Goal: Task Accomplishment & Management: Use online tool/utility

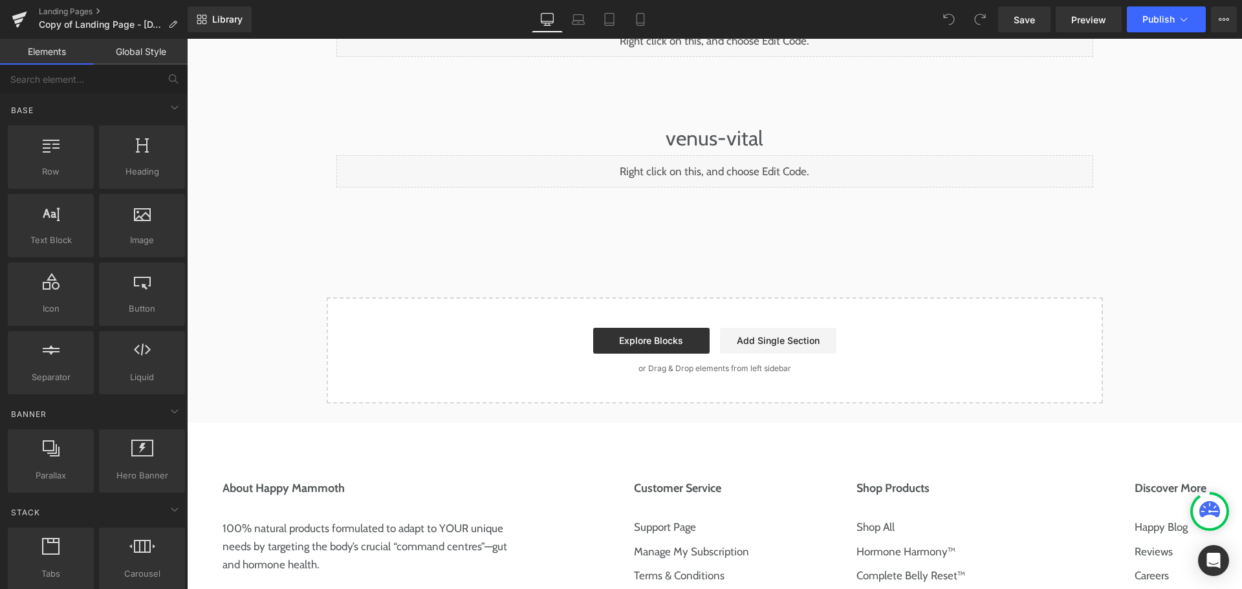
scroll to position [194, 0]
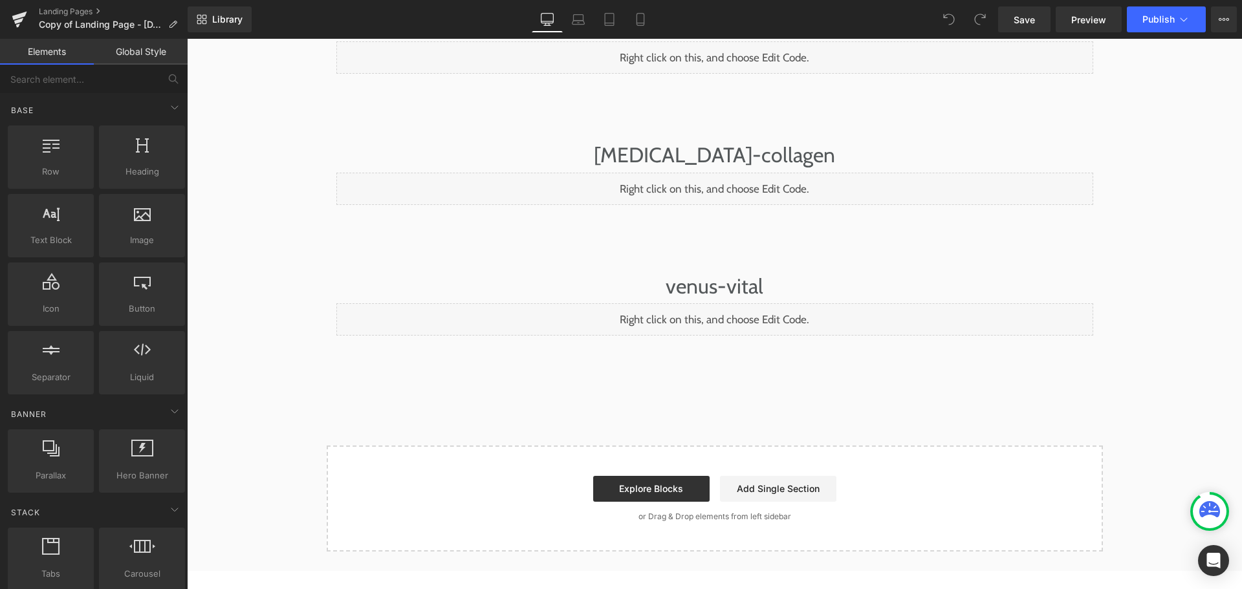
click at [735, 179] on div "Liquid" at bounding box center [714, 189] width 757 height 32
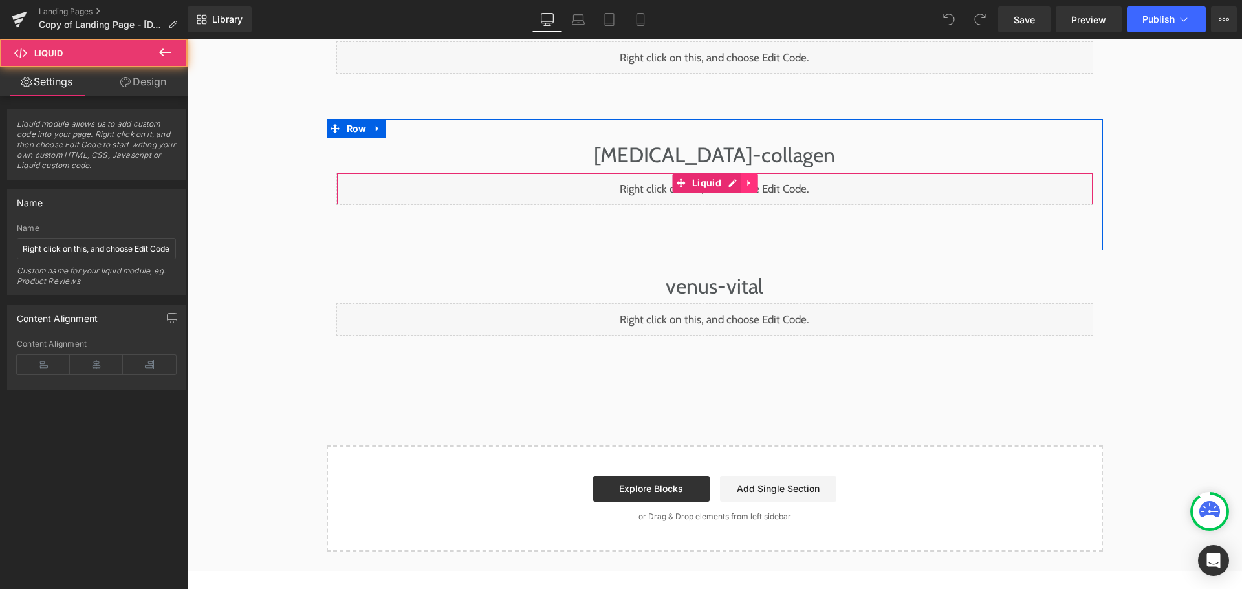
click at [741, 177] on link at bounding box center [749, 182] width 17 height 19
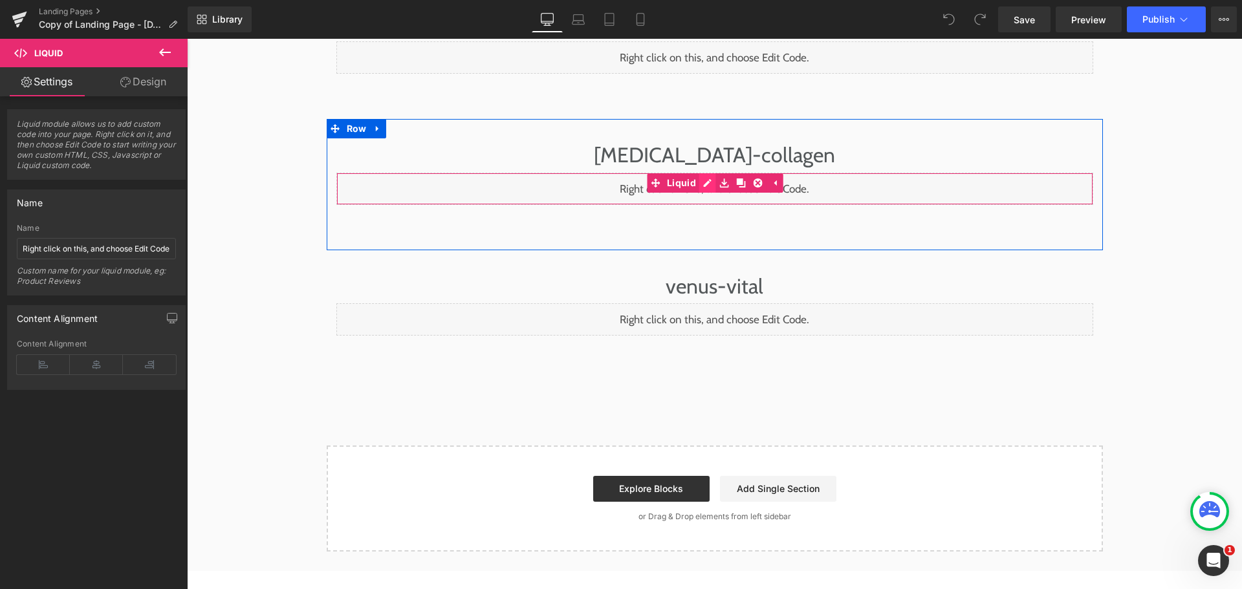
click at [705, 181] on div "Liquid" at bounding box center [714, 189] width 757 height 32
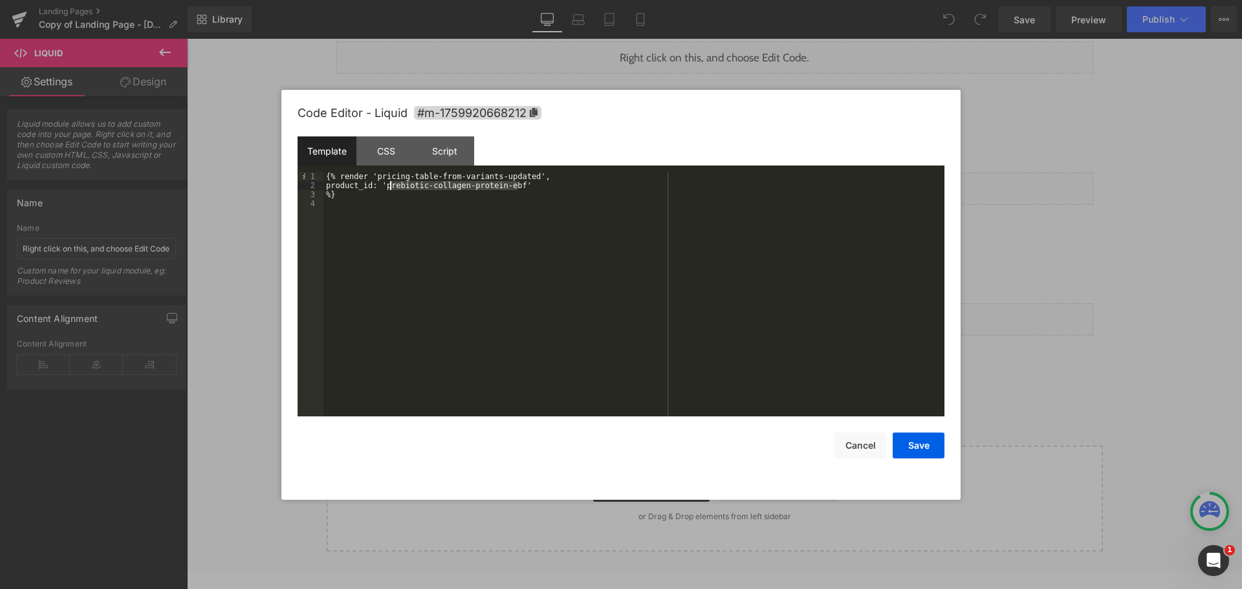
drag, startPoint x: 518, startPoint y: 185, endPoint x: 389, endPoint y: 185, distance: 128.7
click at [389, 185] on div "{% render 'pricing-table-from-variants-updated', product_id: 'prebiotic-collage…" at bounding box center [633, 303] width 621 height 263
drag, startPoint x: 396, startPoint y: 223, endPoint x: 328, endPoint y: 151, distance: 98.4
click at [328, 151] on div "Template CSS Script Data 1 2 3 4 {% render 'pricing-table-from-variants-updated…" at bounding box center [621, 277] width 647 height 280
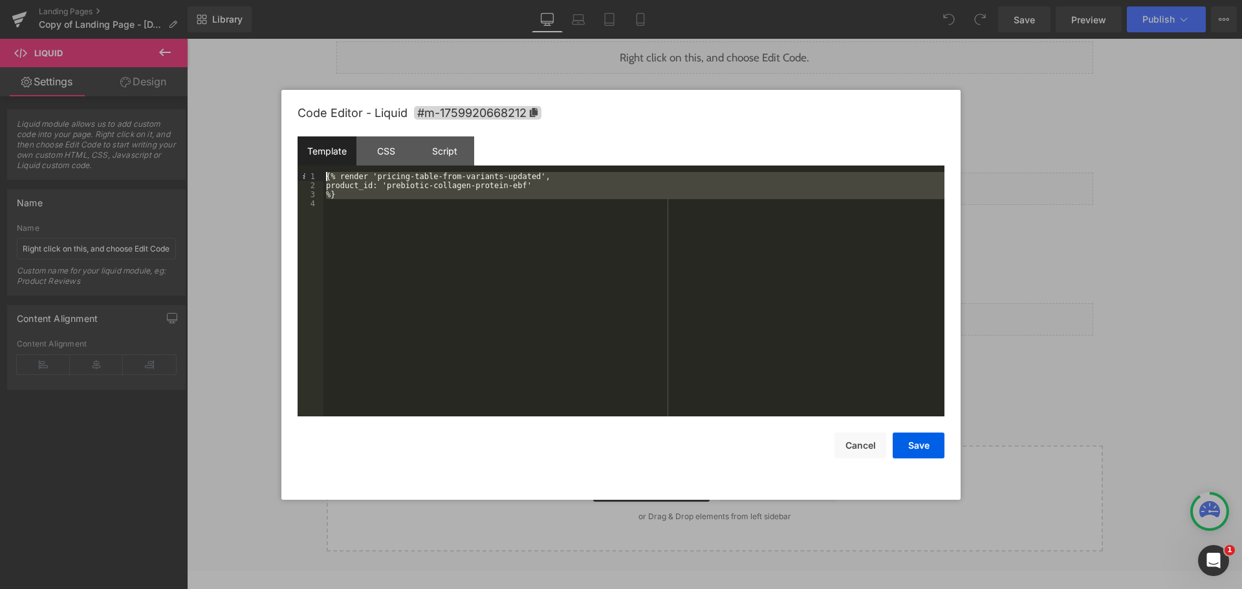
click at [849, 432] on div "Save Cancel" at bounding box center [621, 438] width 647 height 42
click at [864, 450] on button "Cancel" at bounding box center [861, 446] width 52 height 26
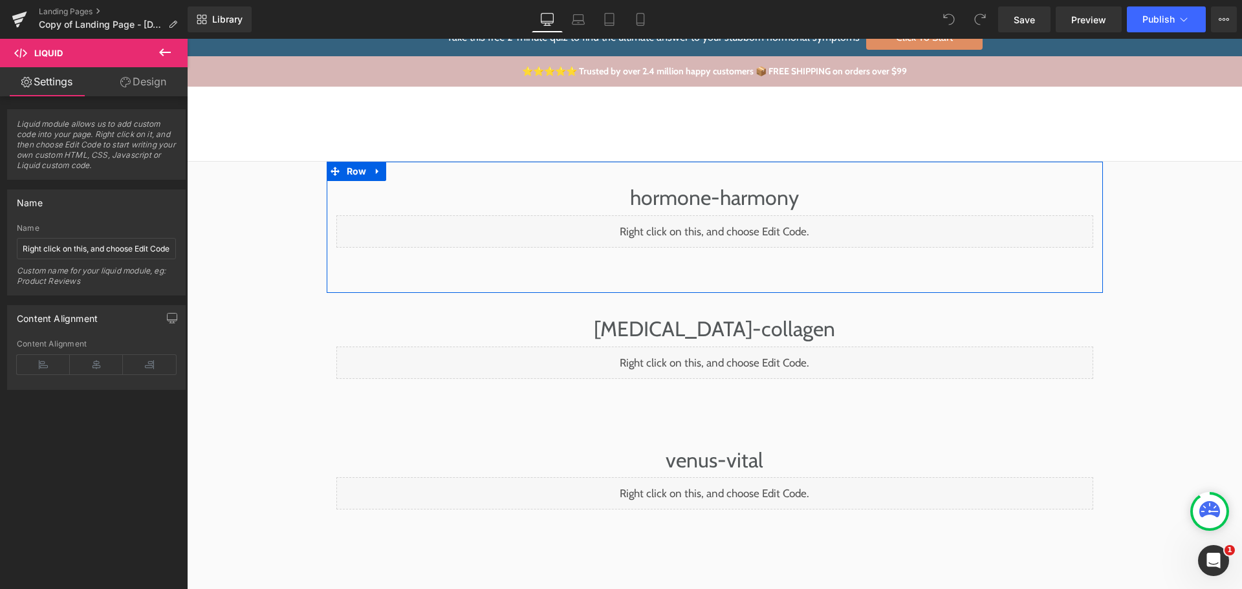
scroll to position [129, 0]
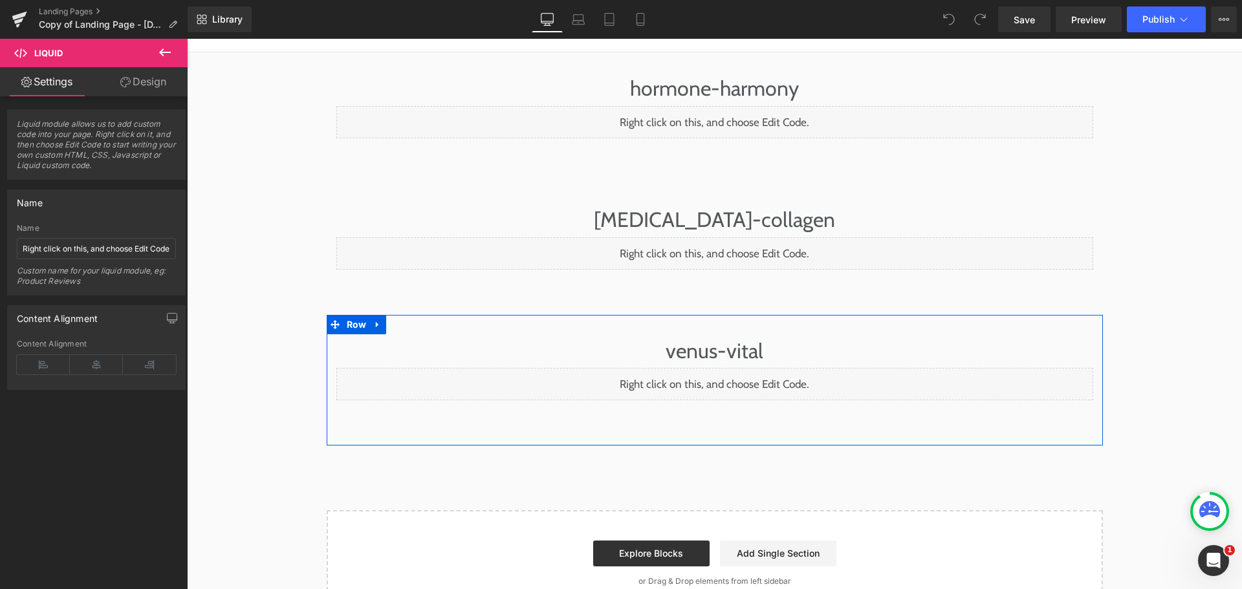
drag, startPoint x: 730, startPoint y: 382, endPoint x: 667, endPoint y: 271, distance: 127.2
click at [730, 382] on div "Liquid" at bounding box center [714, 384] width 757 height 32
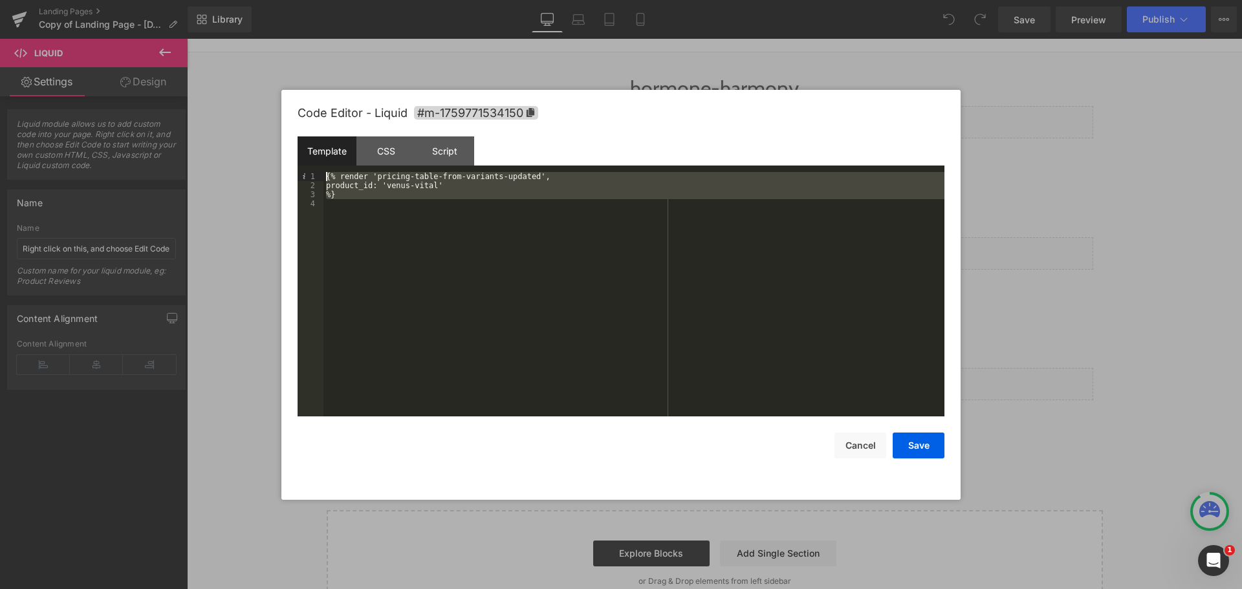
drag, startPoint x: 445, startPoint y: 204, endPoint x: 323, endPoint y: 175, distance: 125.1
click at [323, 175] on div "{% render 'pricing-table-from-variants-updated', product_id: 'venus-vital' %}" at bounding box center [633, 303] width 621 height 263
drag, startPoint x: 378, startPoint y: 144, endPoint x: 382, endPoint y: 168, distance: 24.3
click at [378, 144] on div "CSS" at bounding box center [385, 151] width 59 height 29
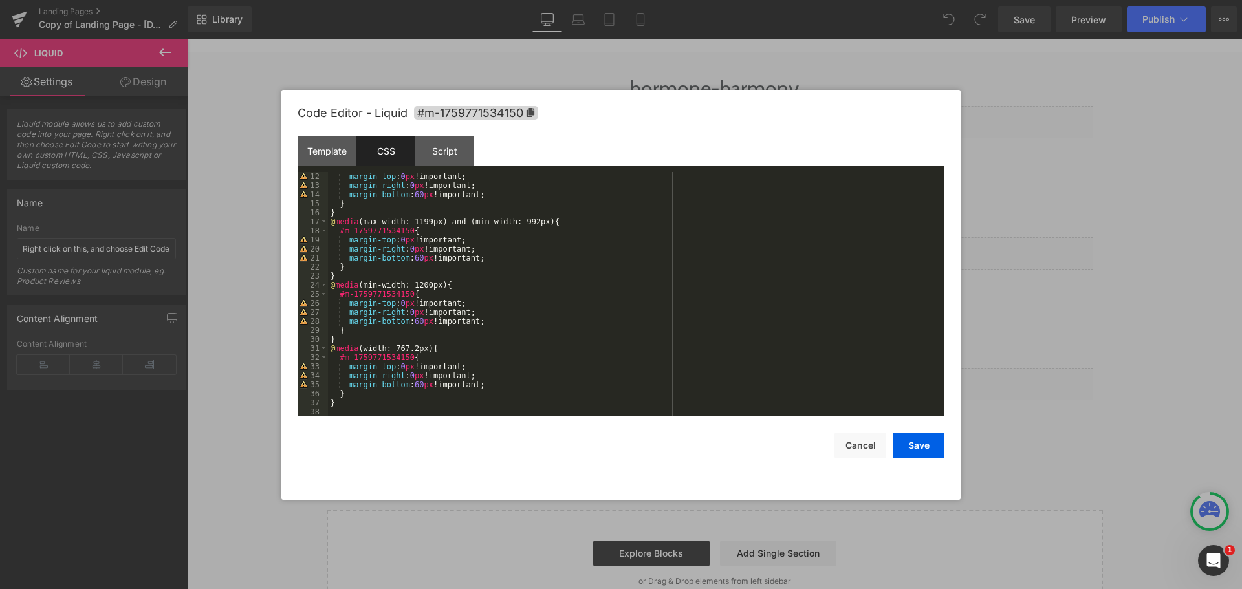
scroll to position [0, 0]
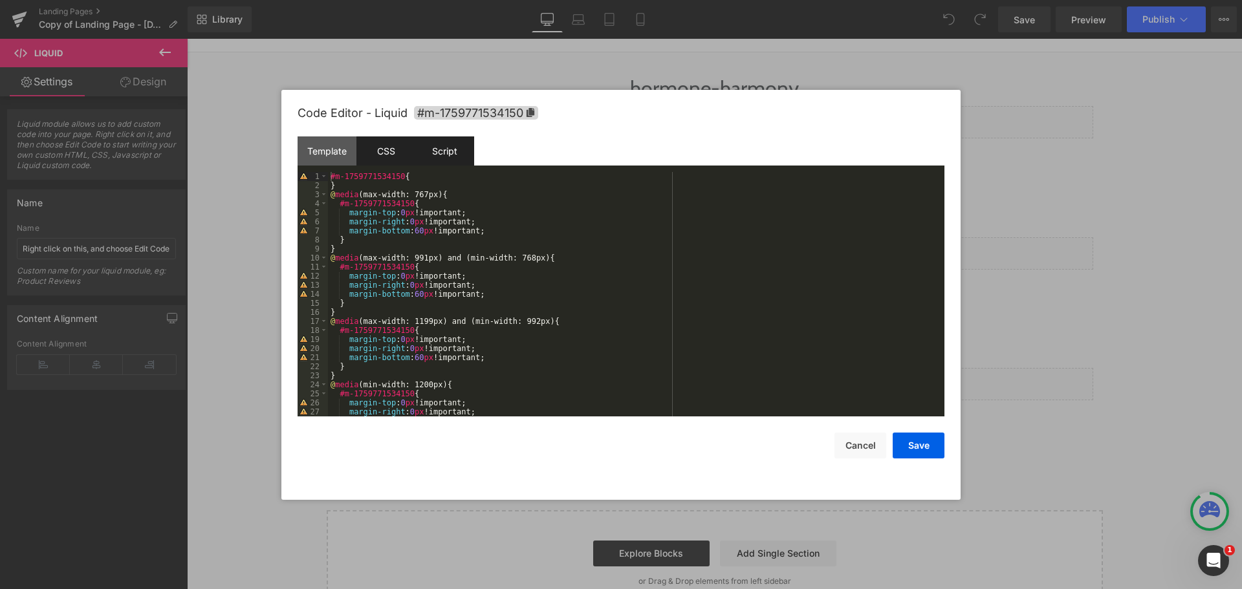
click at [462, 157] on div "Script" at bounding box center [444, 151] width 59 height 29
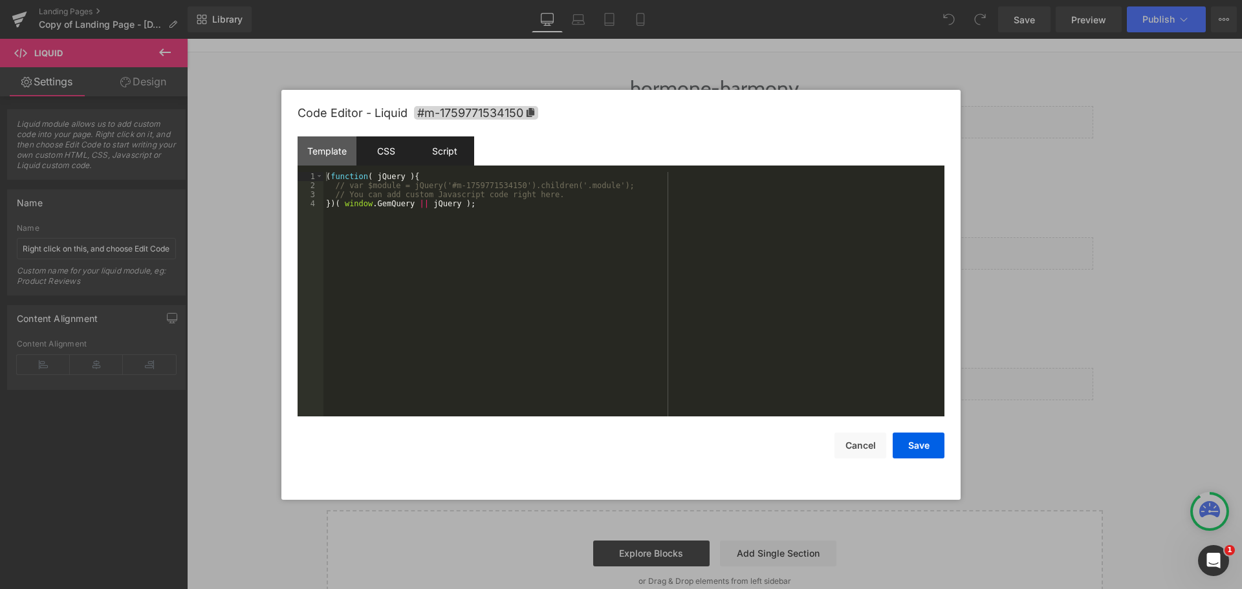
click at [399, 155] on div "CSS" at bounding box center [385, 151] width 59 height 29
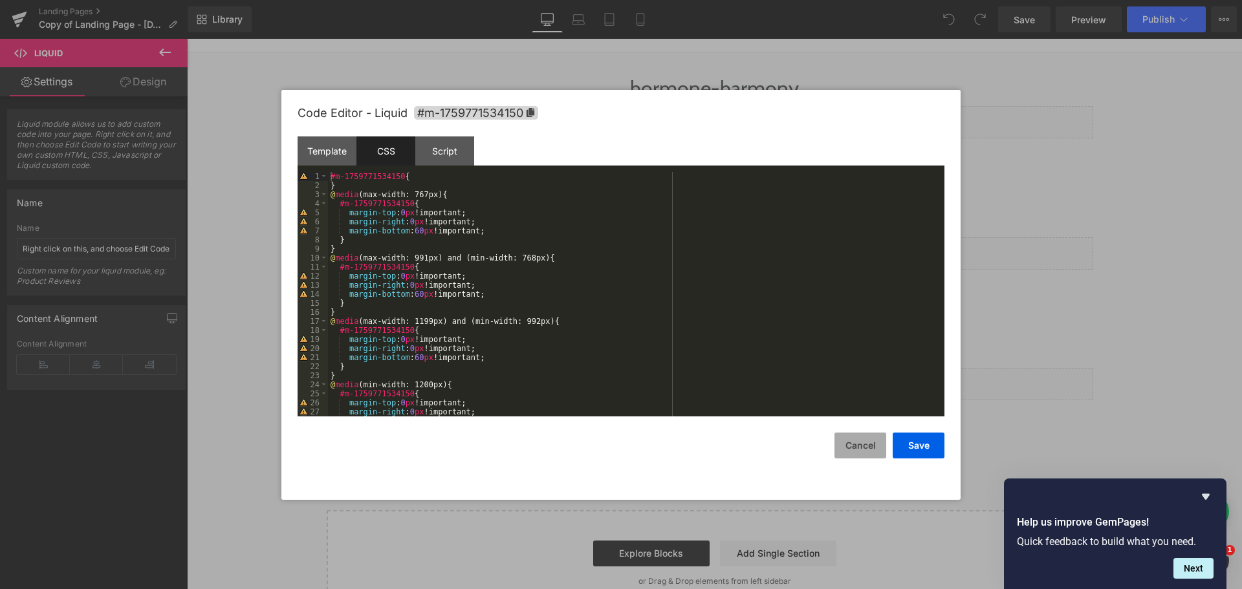
click at [854, 446] on button "Cancel" at bounding box center [861, 446] width 52 height 26
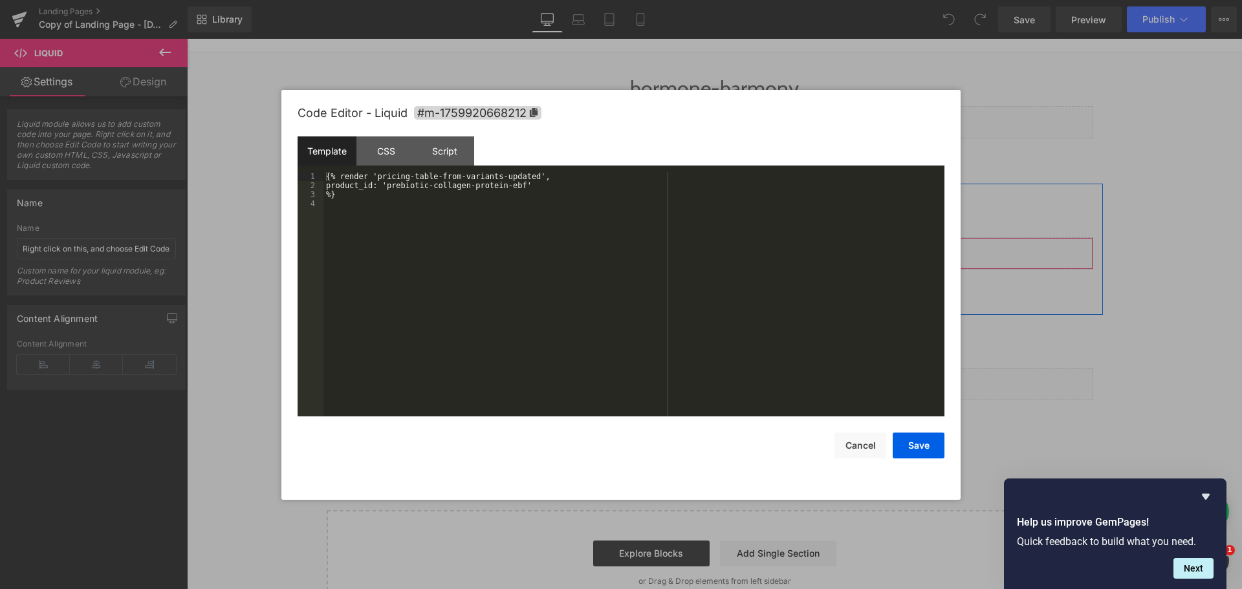
click at [704, 248] on div "Liquid" at bounding box center [714, 253] width 757 height 32
click at [373, 154] on div "CSS" at bounding box center [385, 151] width 59 height 29
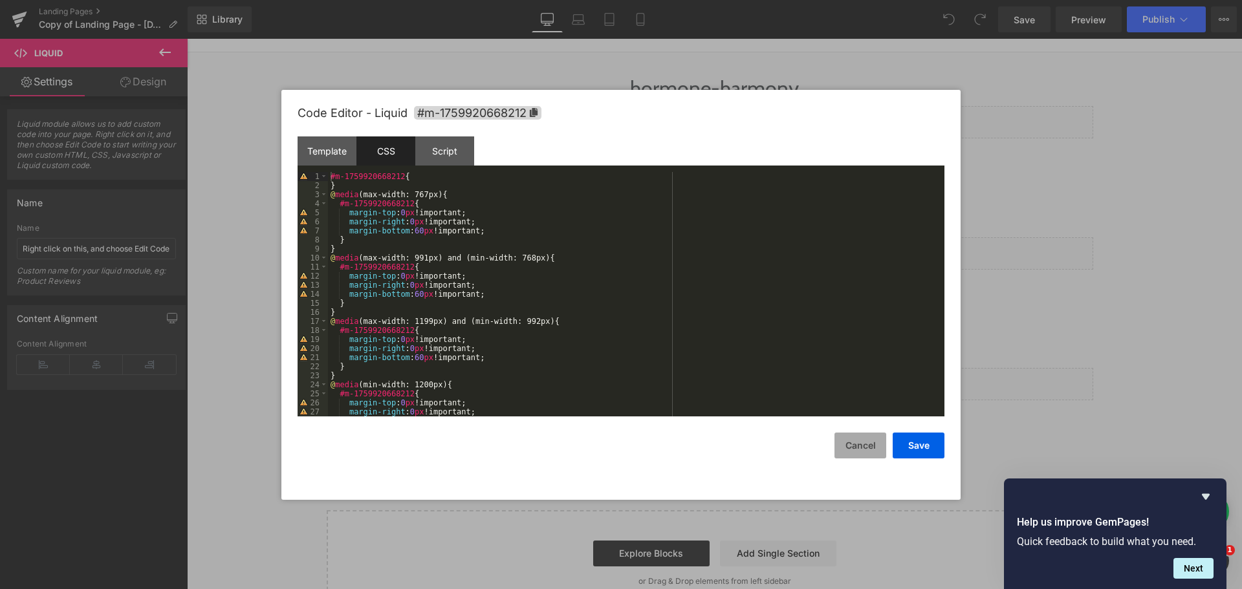
click at [881, 443] on button "Cancel" at bounding box center [861, 446] width 52 height 26
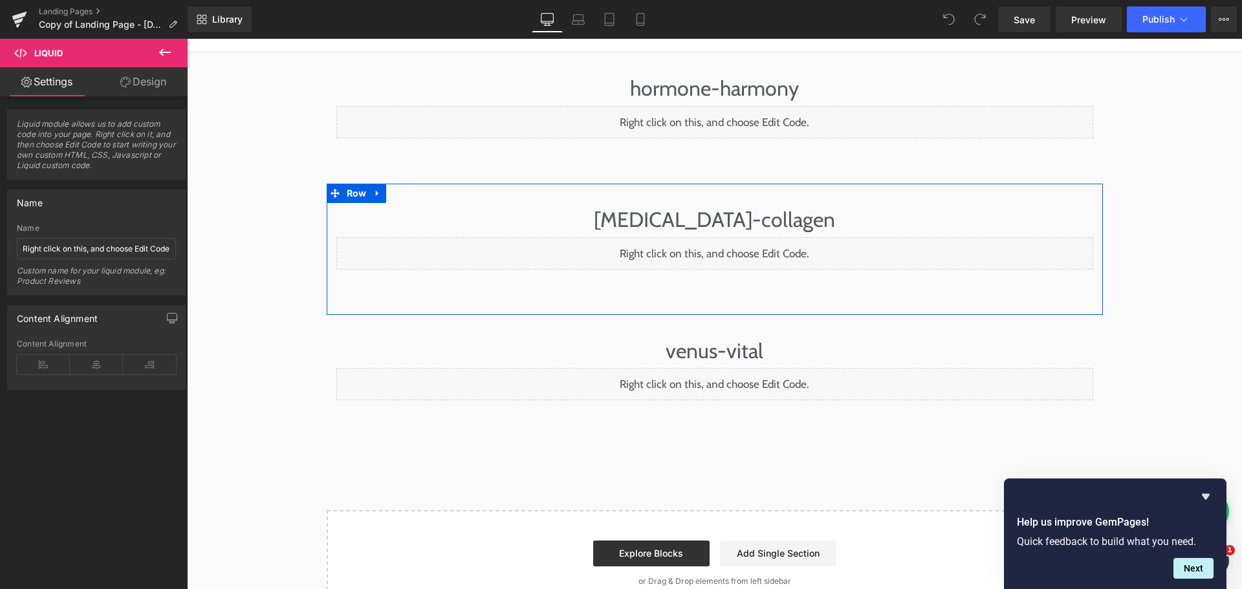
drag, startPoint x: 706, startPoint y: 249, endPoint x: 593, endPoint y: 208, distance: 120.9
click at [706, 249] on div "Liquid" at bounding box center [714, 253] width 757 height 32
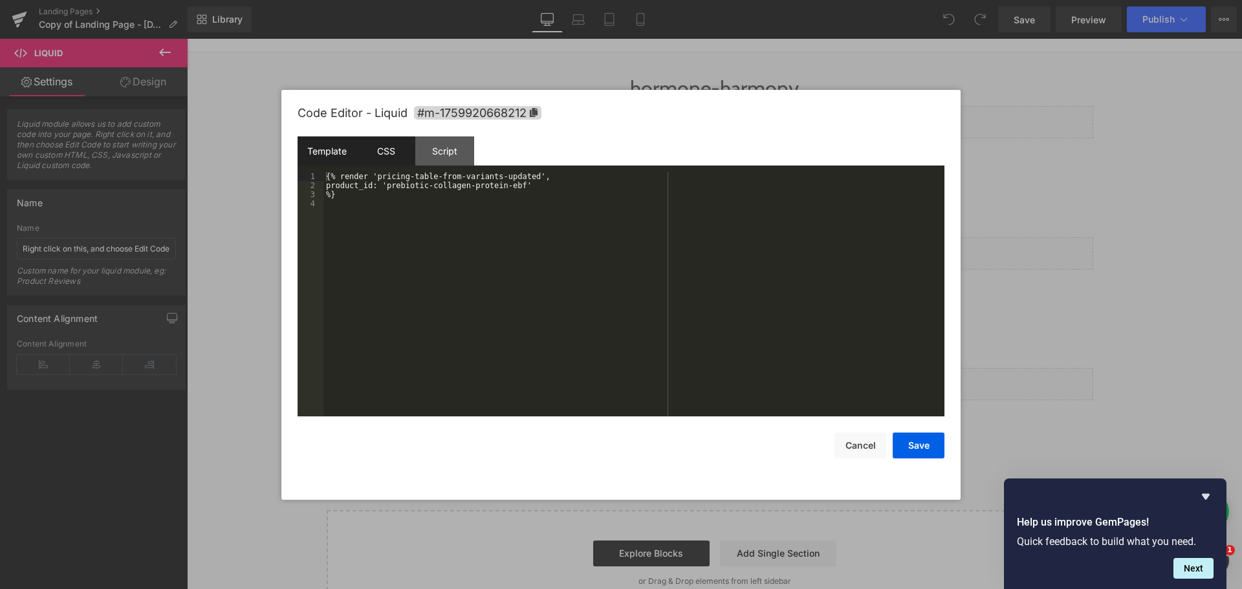
click at [400, 152] on div "CSS" at bounding box center [385, 151] width 59 height 29
